Goal: Transaction & Acquisition: Purchase product/service

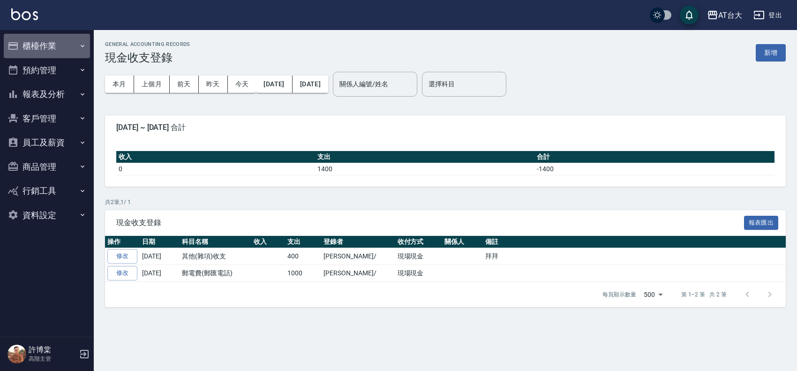
click at [30, 51] on button "櫃檯作業" at bounding box center [47, 46] width 86 height 24
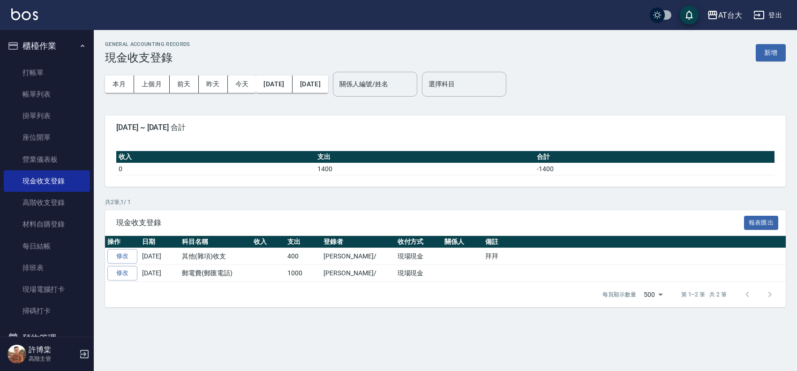
drag, startPoint x: 50, startPoint y: 70, endPoint x: 136, endPoint y: 80, distance: 87.3
click at [50, 70] on link "打帳單" at bounding box center [47, 73] width 86 height 22
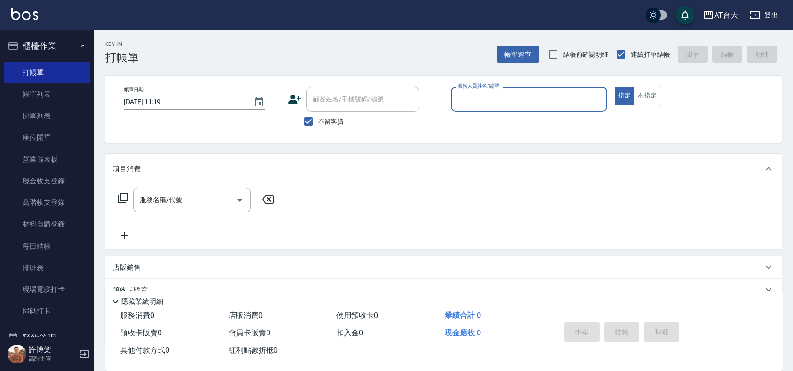
click at [571, 96] on input "服務人員姓名/編號" at bounding box center [529, 99] width 148 height 16
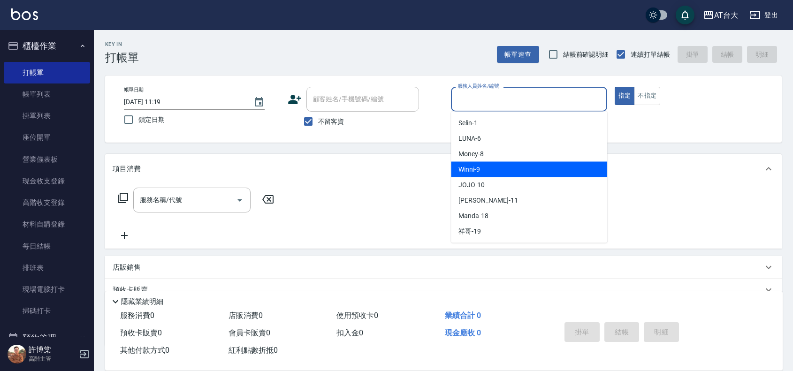
click at [589, 166] on div "Winni -9" at bounding box center [529, 169] width 156 height 15
type input "Winni-9"
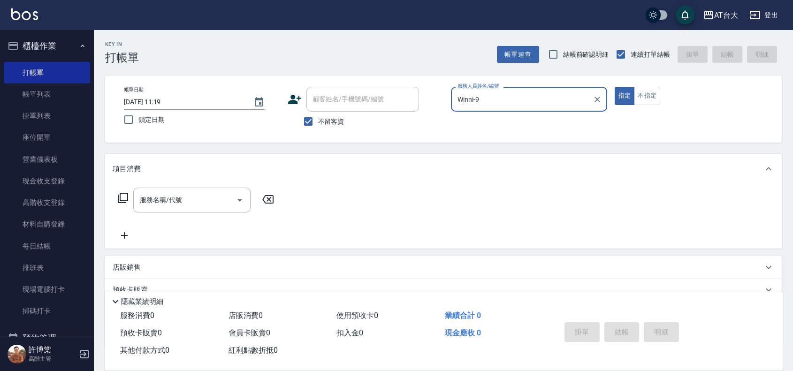
click at [183, 268] on div "店販銷售" at bounding box center [438, 268] width 650 height 10
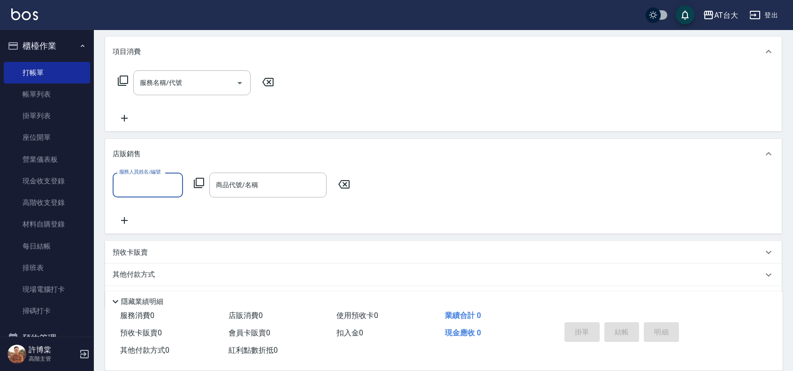
click at [117, 183] on input "服務人員姓名/編號" at bounding box center [148, 185] width 62 height 16
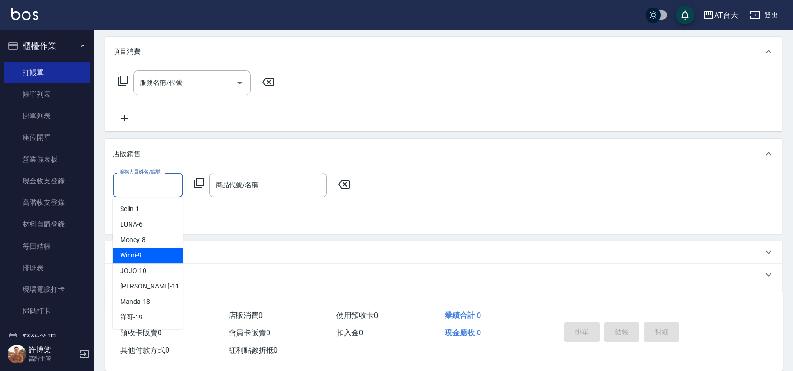
drag, startPoint x: 169, startPoint y: 254, endPoint x: 220, endPoint y: 209, distance: 68.2
click at [169, 253] on div "Winni -9" at bounding box center [148, 255] width 70 height 15
type input "Winni-9"
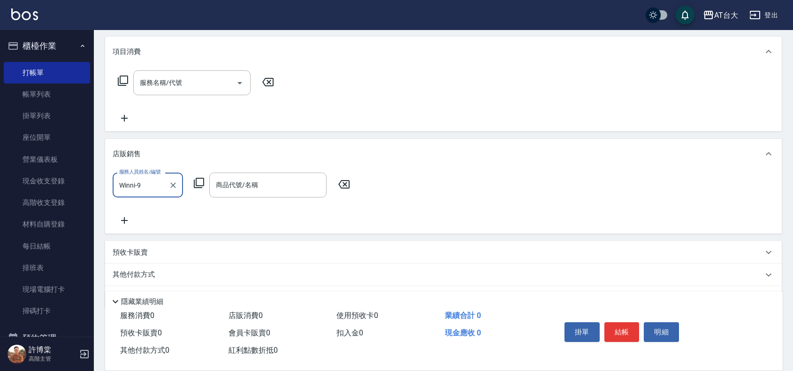
click at [192, 181] on div "服務人員姓名/編號 Winni-9 服務人員姓名/編號 商品代號/名稱 商品代號/名稱" at bounding box center [234, 185] width 243 height 25
click at [197, 181] on icon at bounding box center [198, 182] width 11 height 11
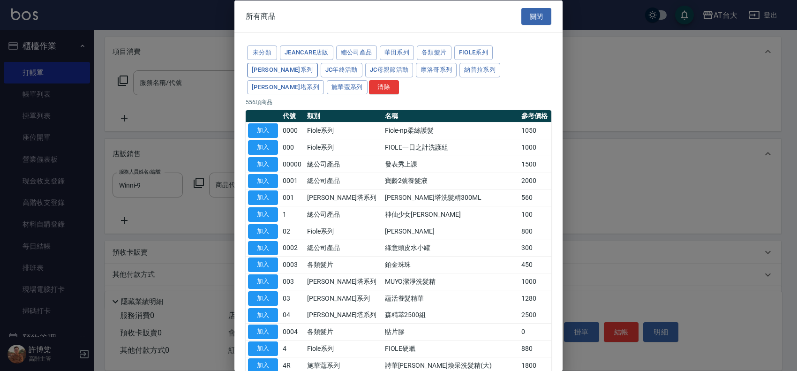
click at [318, 62] on button "[PERSON_NAME]系列" at bounding box center [282, 69] width 71 height 15
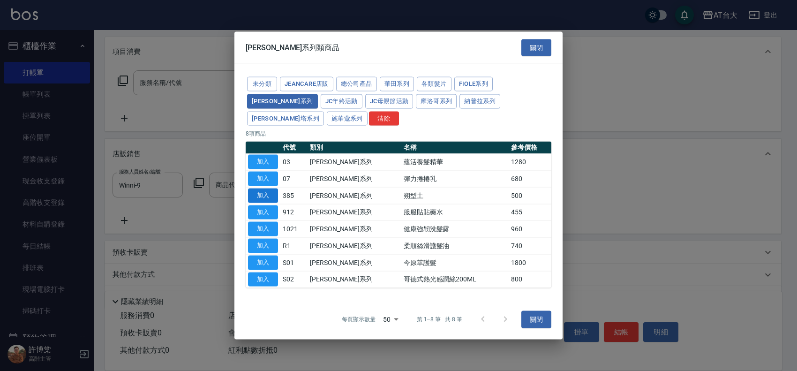
click at [257, 189] on button "加入" at bounding box center [263, 195] width 30 height 15
type input "朔型土"
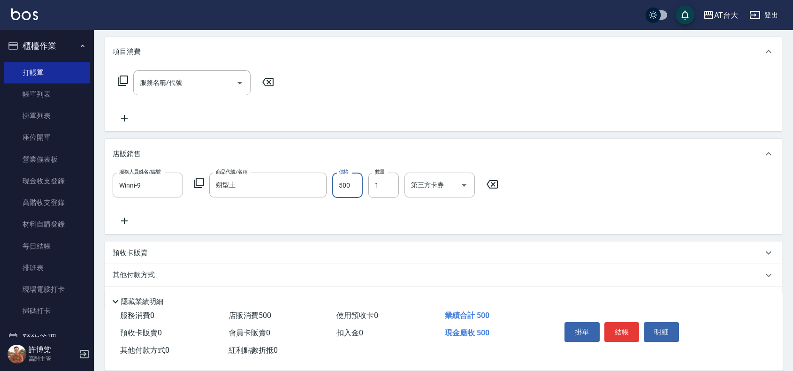
click at [336, 189] on input "500" at bounding box center [347, 185] width 30 height 25
type input "450"
click at [620, 330] on button "結帳" at bounding box center [621, 332] width 35 height 20
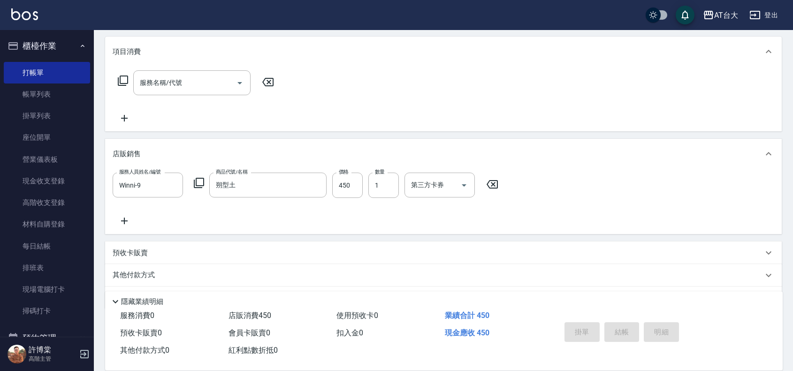
scroll to position [0, 0]
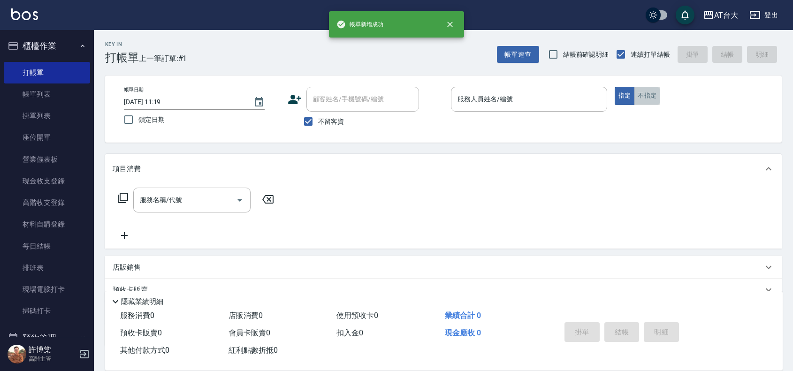
click at [659, 97] on button "不指定" at bounding box center [647, 96] width 26 height 18
